Goal: Task Accomplishment & Management: Use online tool/utility

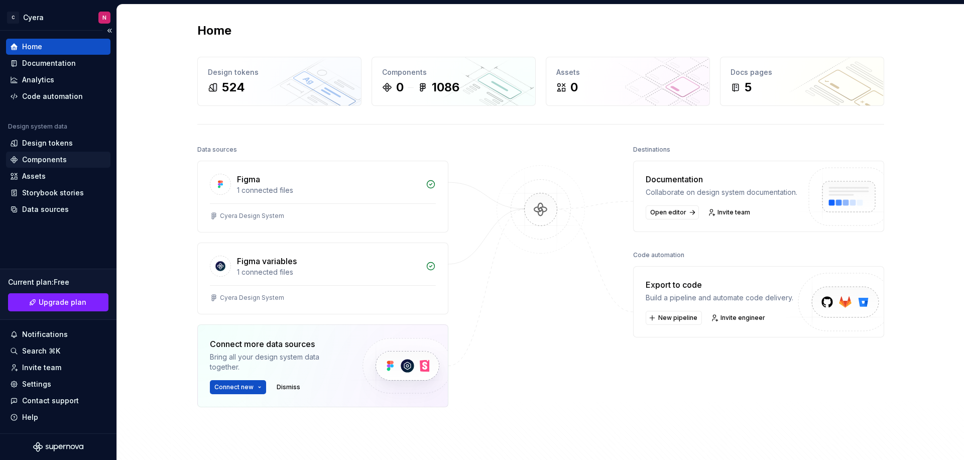
click at [55, 156] on div "Components" at bounding box center [44, 160] width 45 height 10
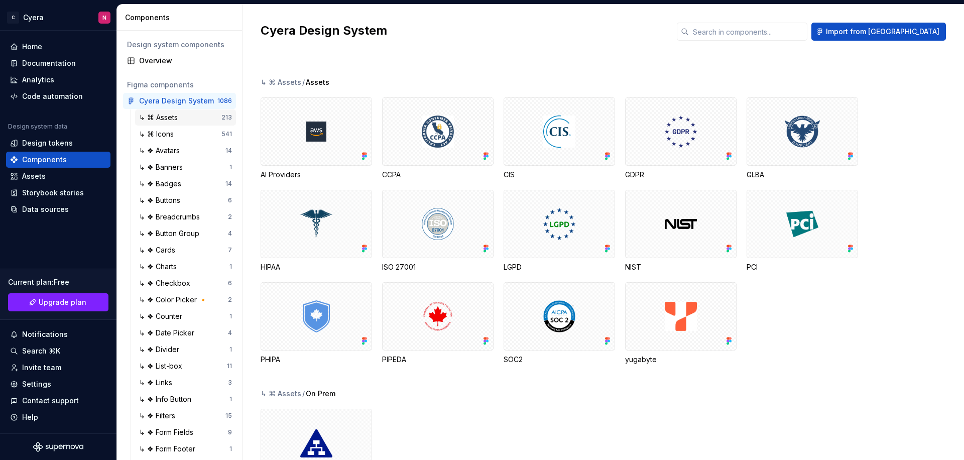
click at [187, 119] on div "↳ ⌘ Assets" at bounding box center [180, 117] width 82 height 10
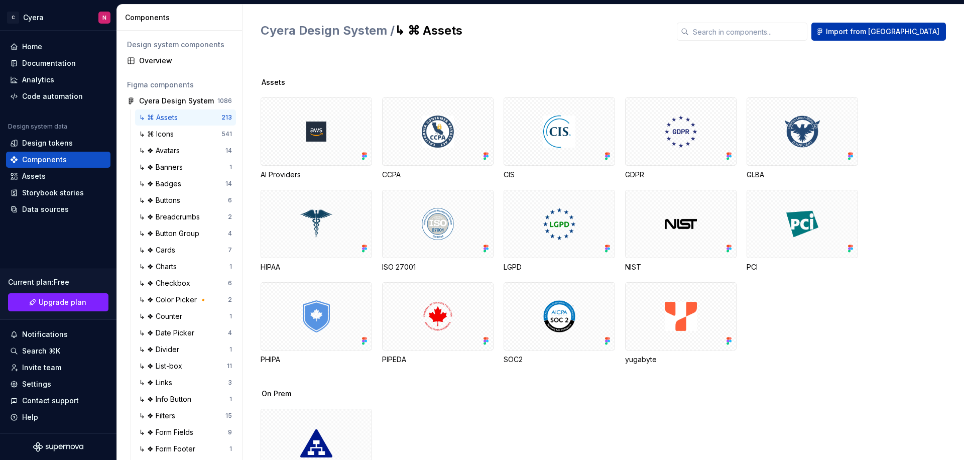
click at [934, 31] on span "Import from [GEOGRAPHIC_DATA]" at bounding box center [882, 32] width 113 height 10
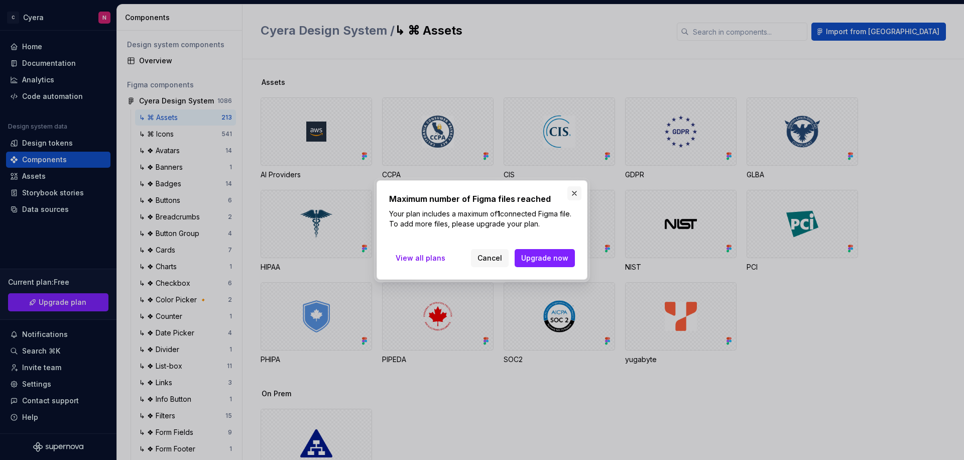
click at [573, 193] on button "button" at bounding box center [574, 193] width 14 height 14
